Goal: Navigation & Orientation: Find specific page/section

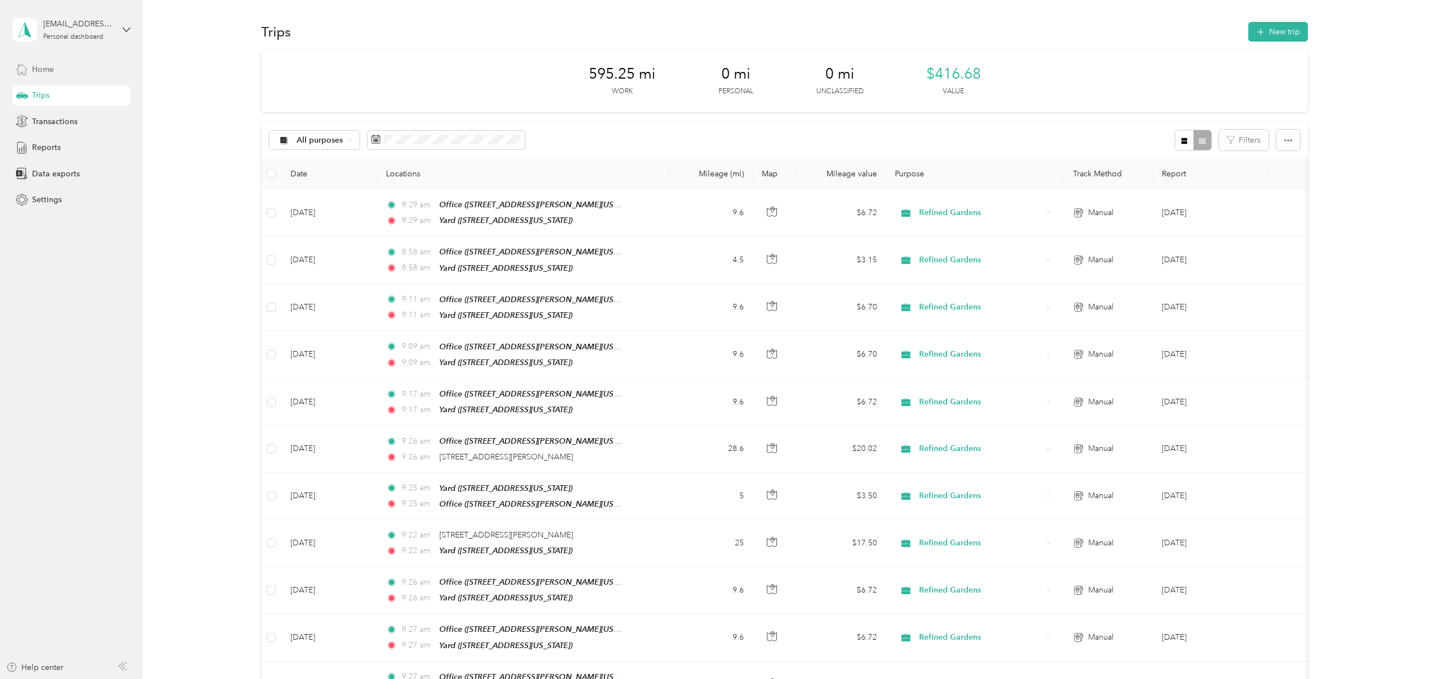
click at [35, 76] on div "Home" at bounding box center [71, 69] width 118 height 20
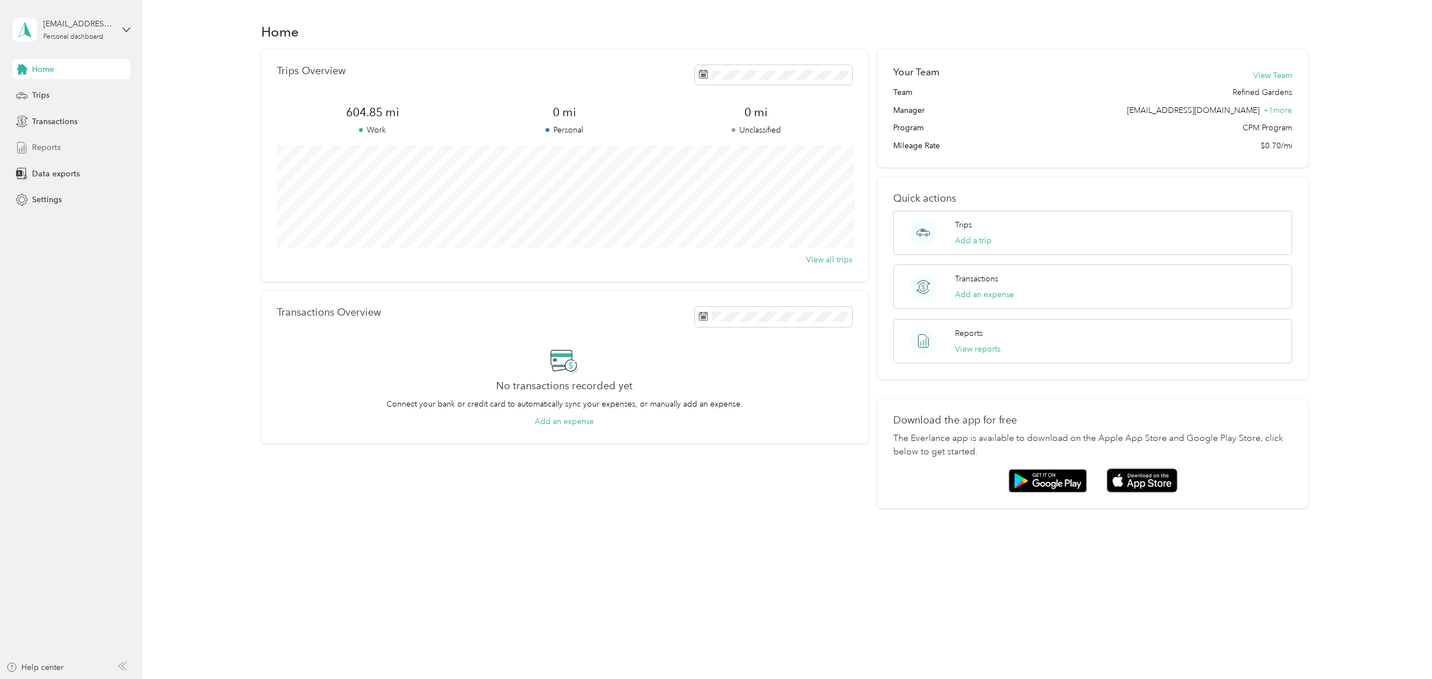
click at [52, 144] on span "Reports" at bounding box center [46, 148] width 29 height 12
